Goal: Task Accomplishment & Management: Use online tool/utility

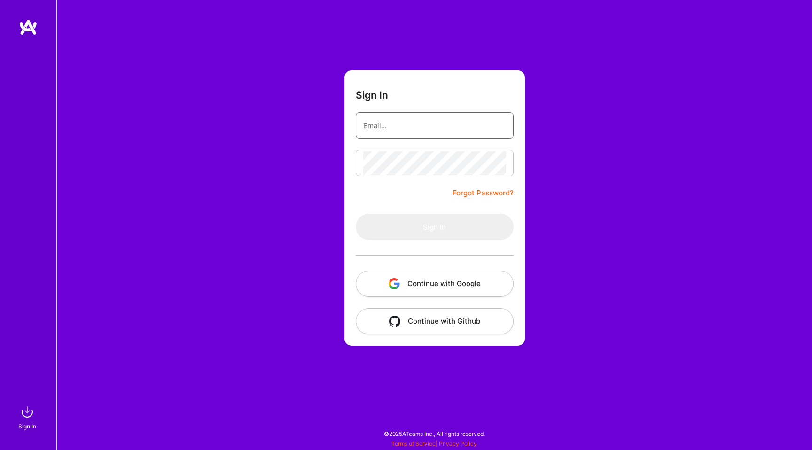
type input "hello@patryk.me"
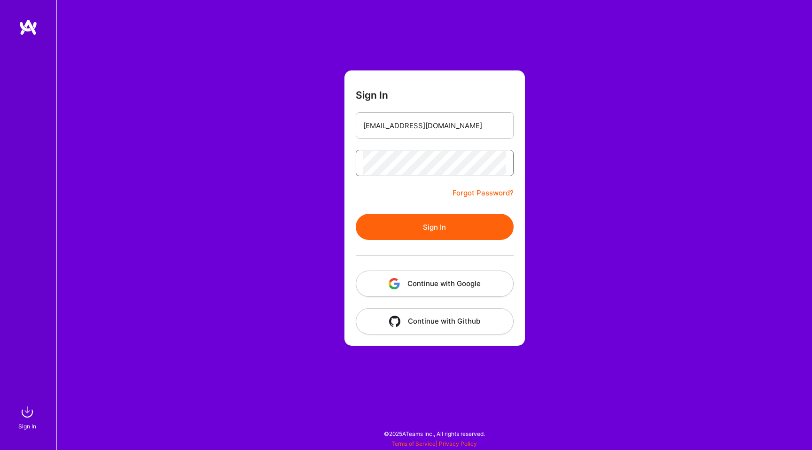
click at [368, 199] on form "Sign In hello@patryk.me Forgot Password? Sign In Continue with Google Continue …" at bounding box center [434, 207] width 180 height 275
click at [389, 230] on button "Sign In" at bounding box center [435, 227] width 158 height 26
